Goal: Transaction & Acquisition: Purchase product/service

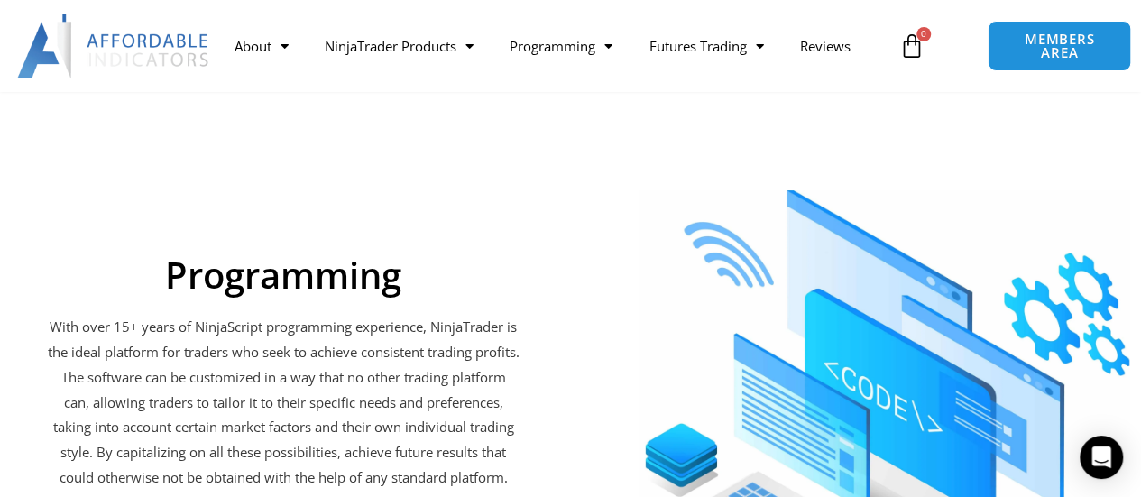
scroll to position [3157, 0]
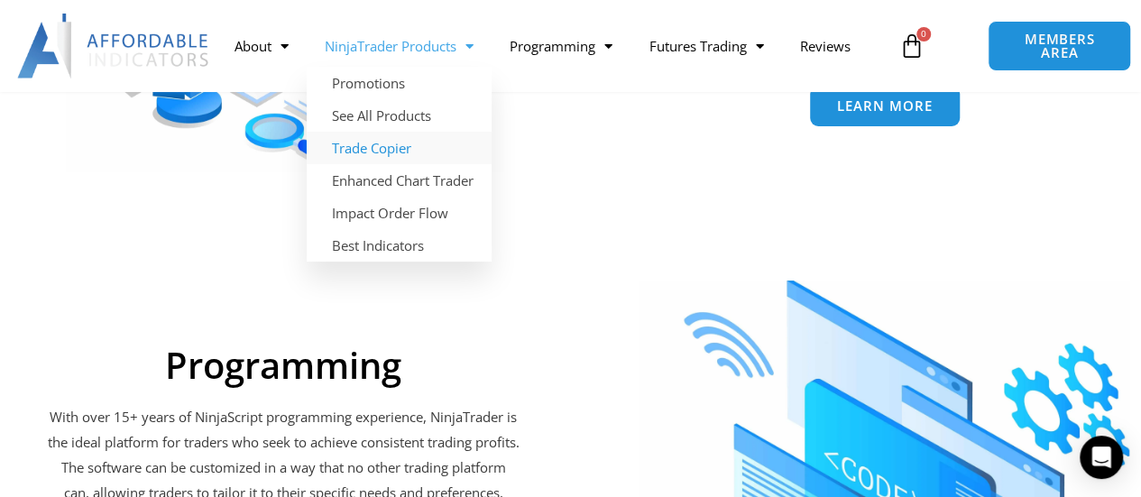
click at [406, 148] on link "Trade Copier" at bounding box center [399, 148] width 185 height 32
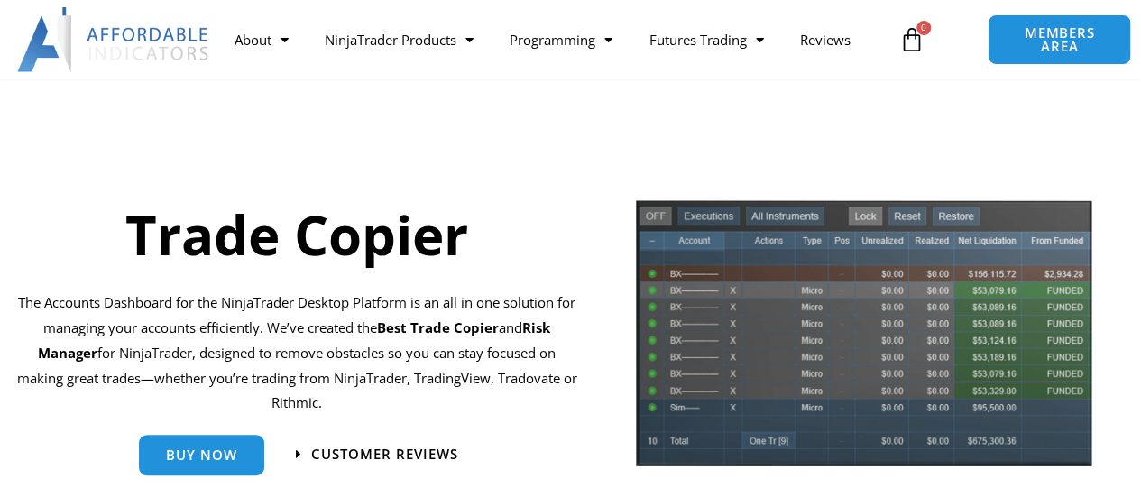
scroll to position [180, 0]
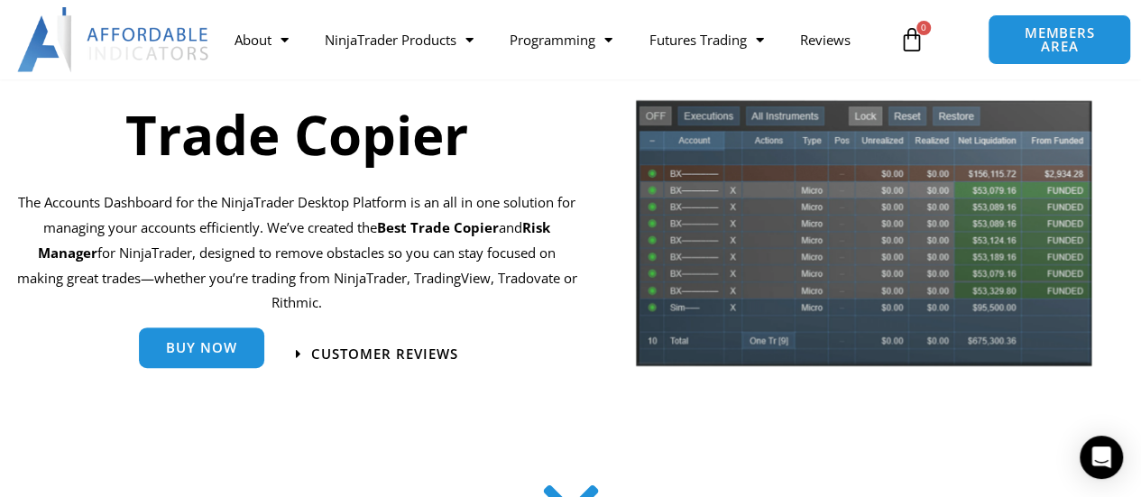
click at [195, 344] on span "Buy Now" at bounding box center [201, 348] width 71 height 14
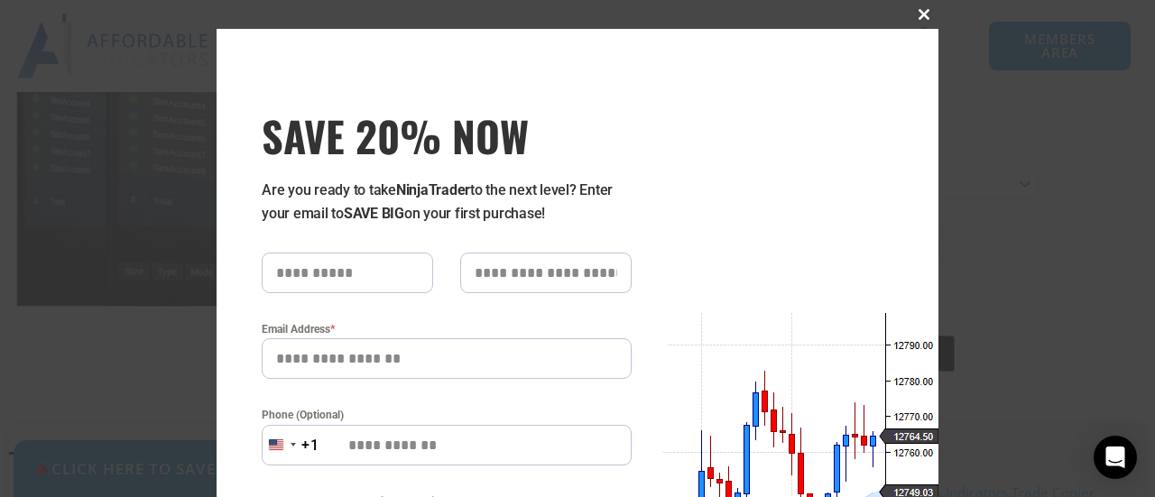
click at [923, 17] on span "SAVE 20% NOW popup" at bounding box center [923, 14] width 29 height 11
